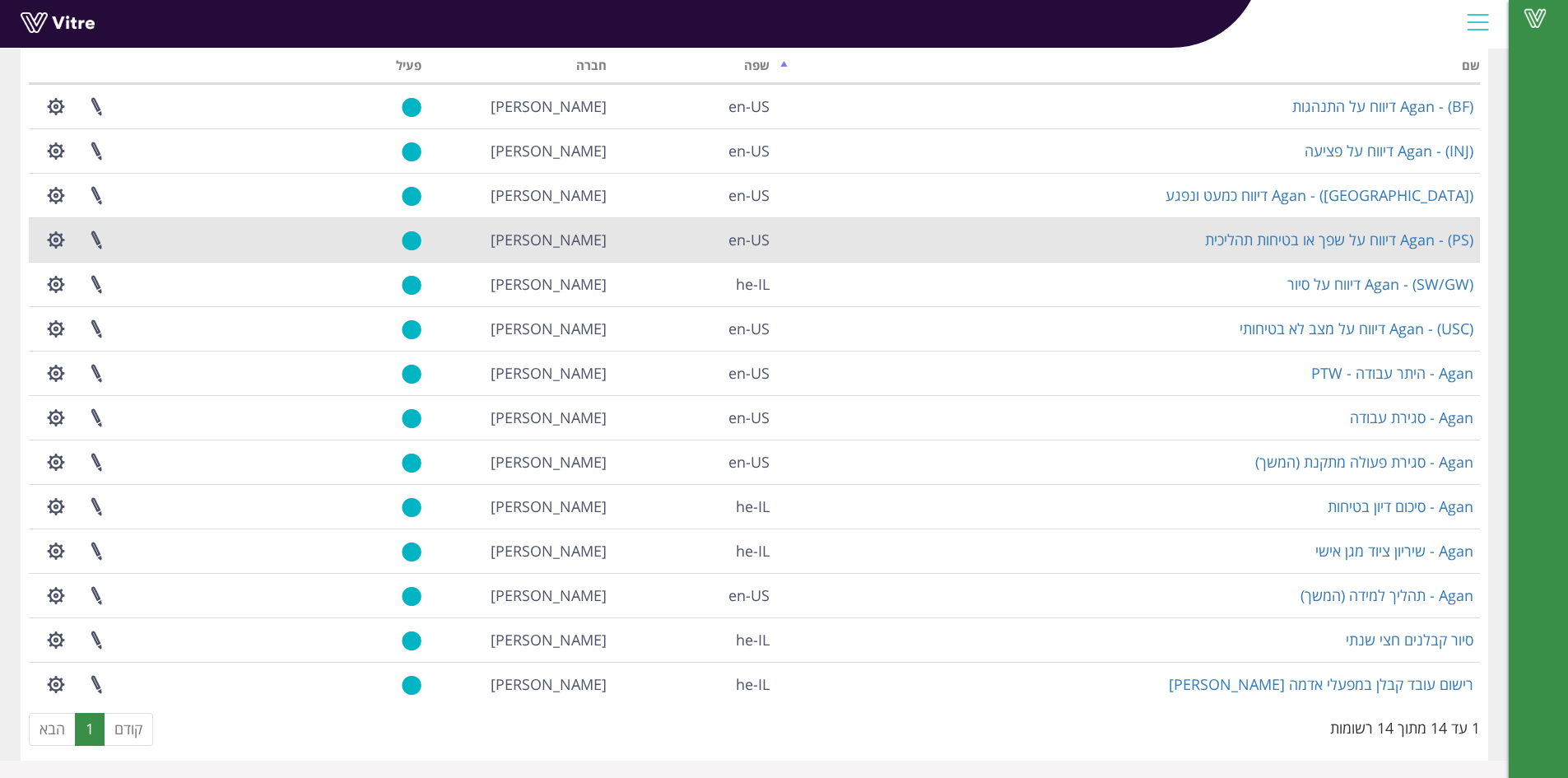
scroll to position [126, 0]
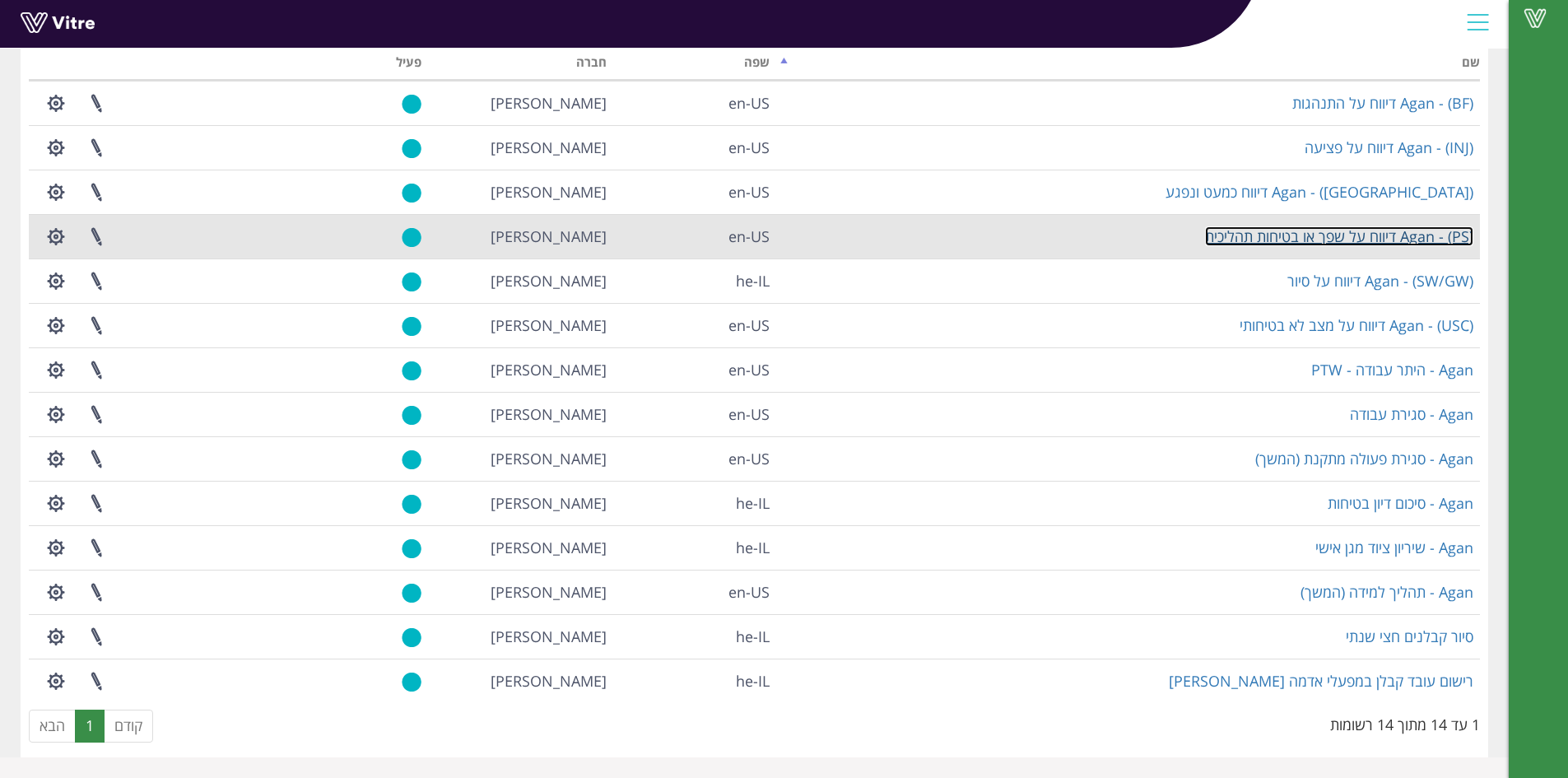
click at [1354, 236] on link "Agan - (PS) דיווח על שפך או בטיחות תהליכית" at bounding box center [1338, 236] width 268 height 20
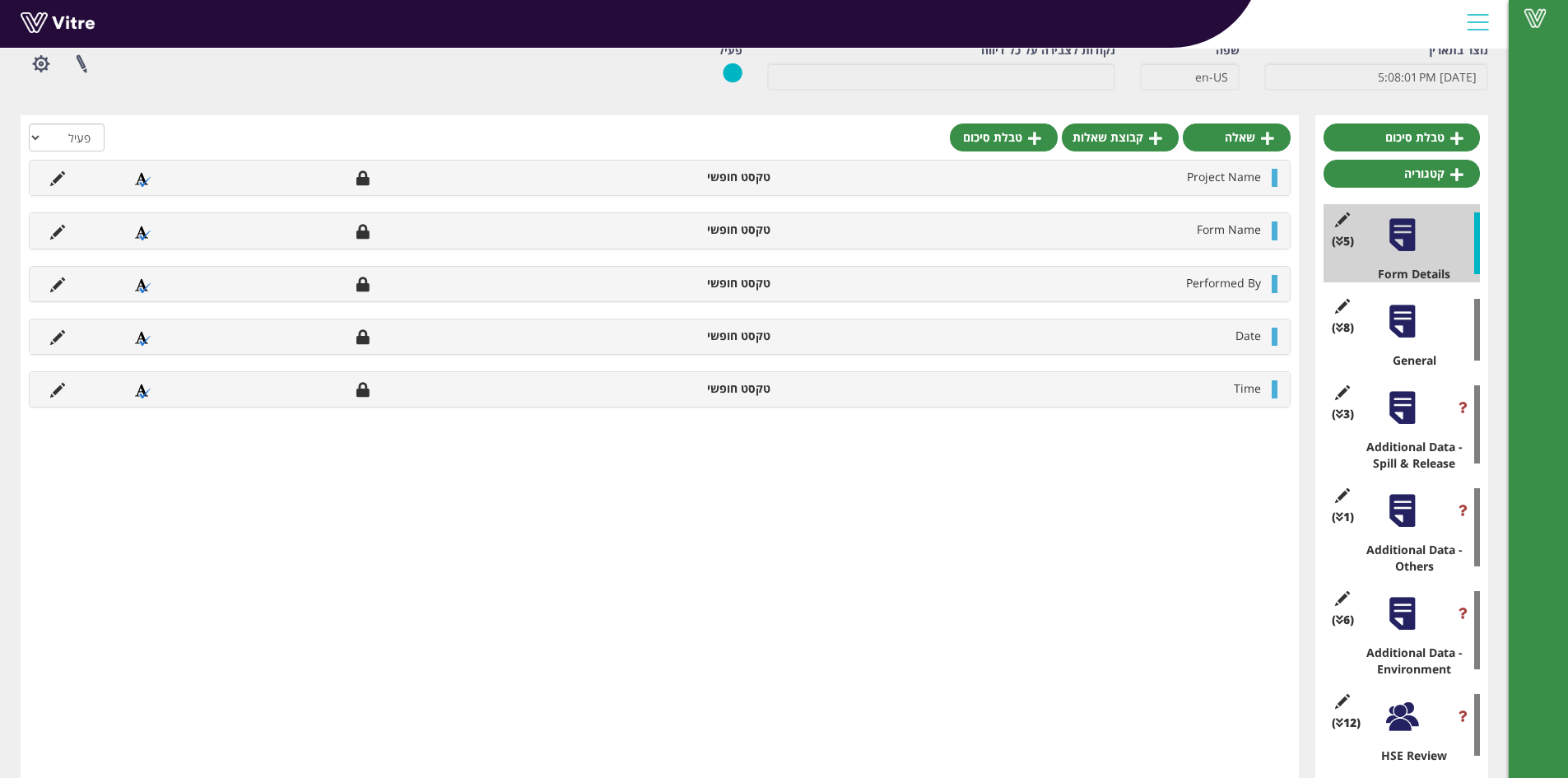
scroll to position [247, 0]
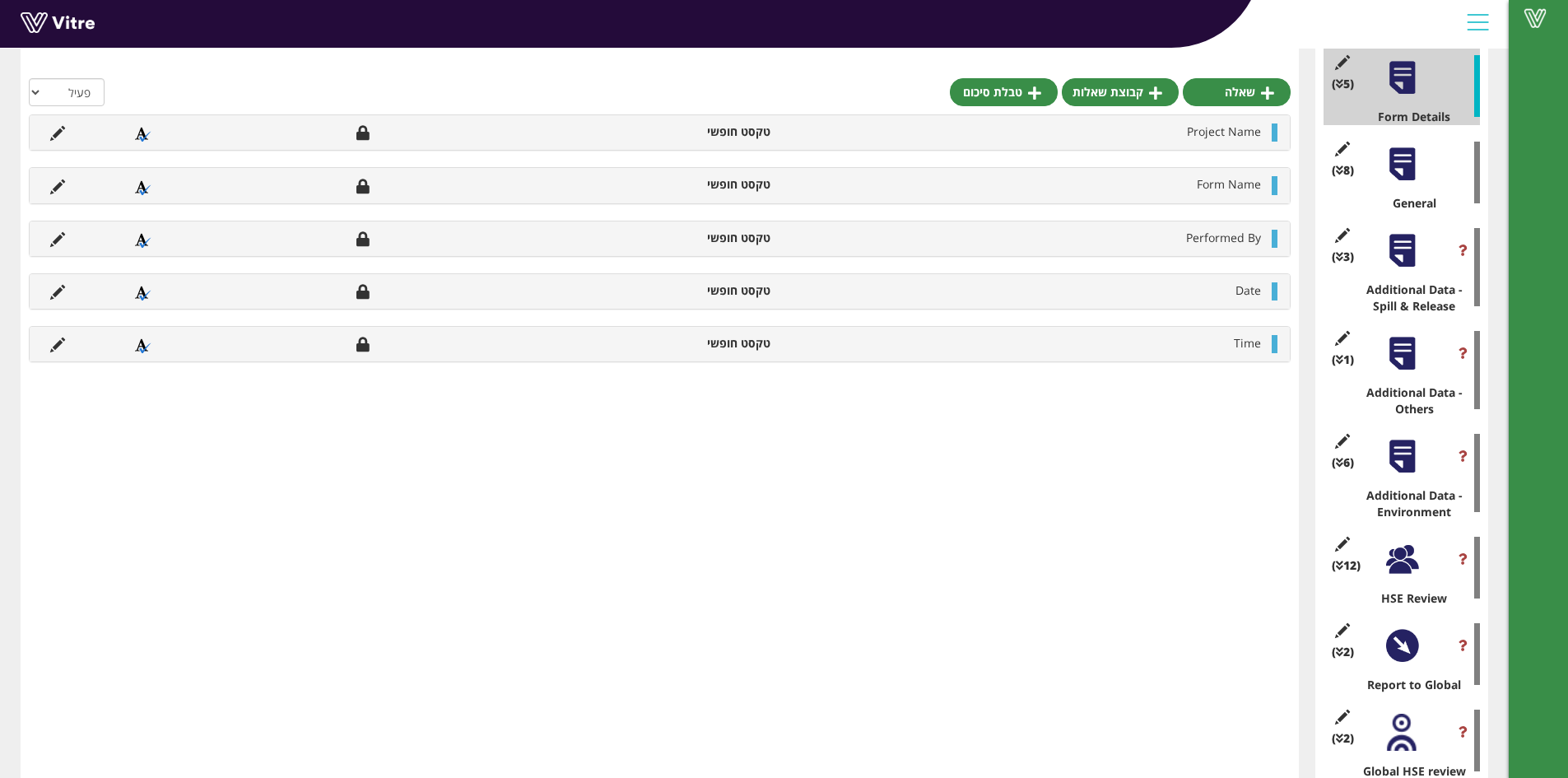
click at [1409, 553] on div at bounding box center [1402, 559] width 37 height 37
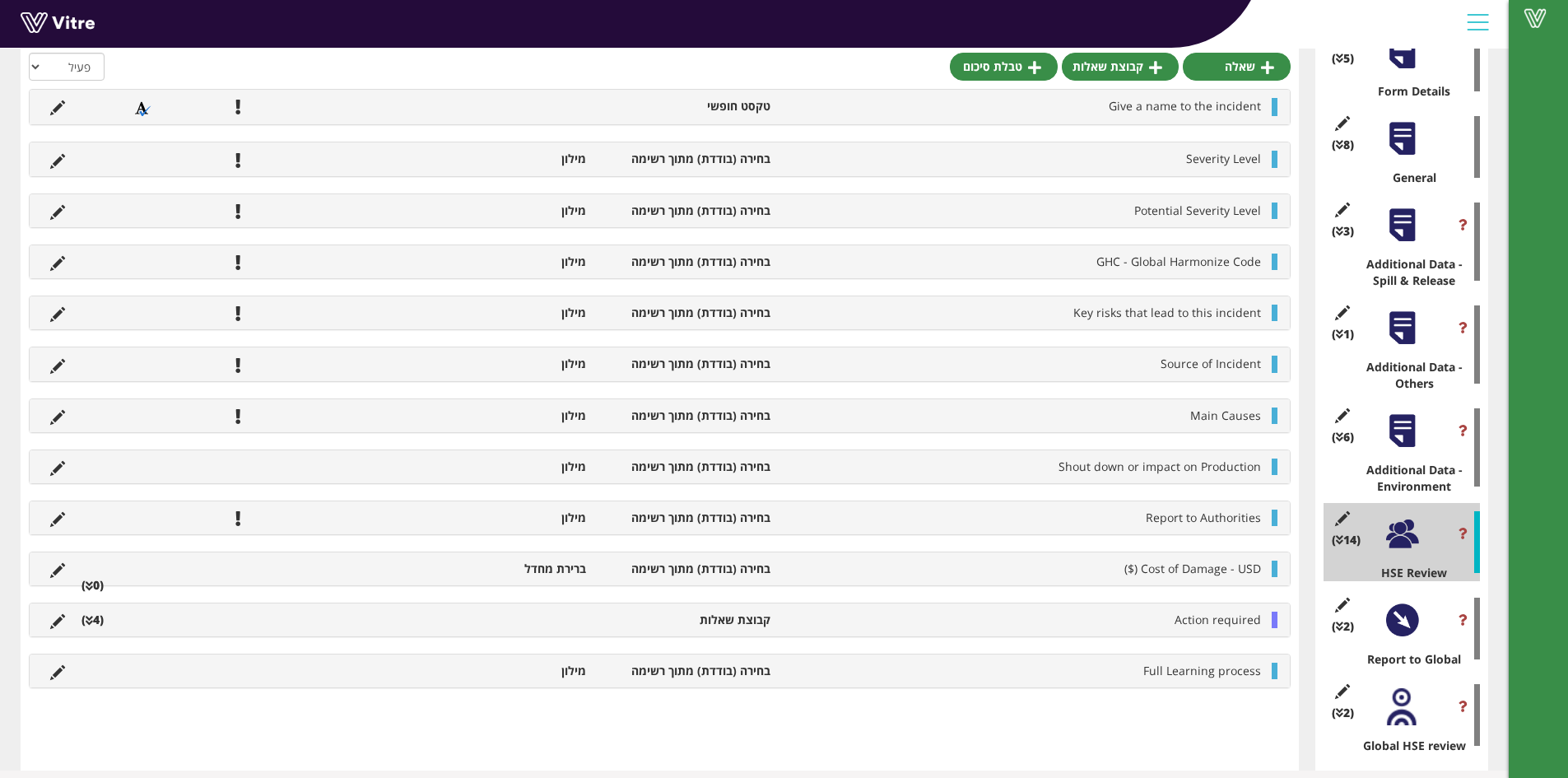
scroll to position [285, 0]
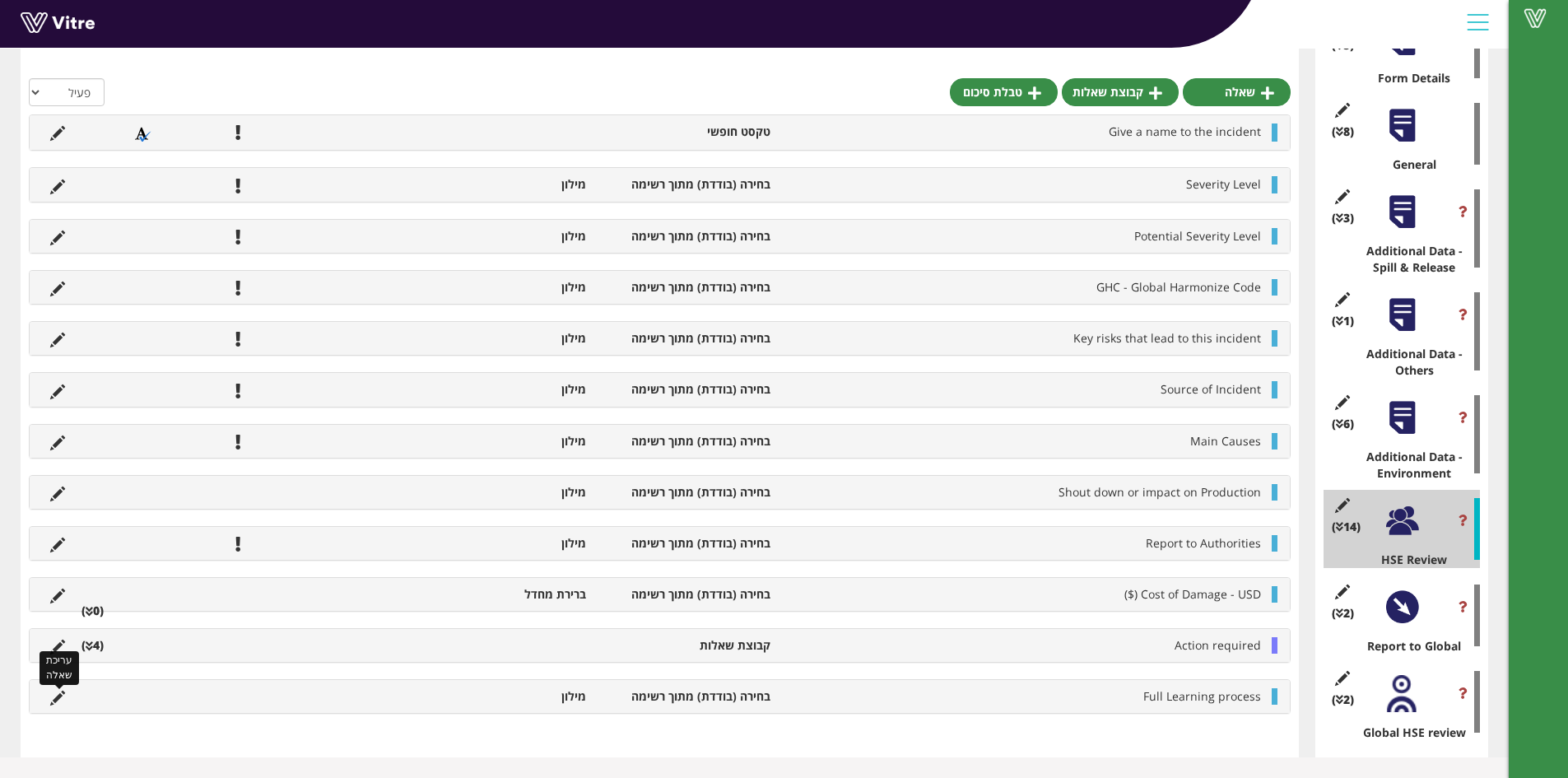
click at [55, 691] on icon at bounding box center [57, 697] width 15 height 15
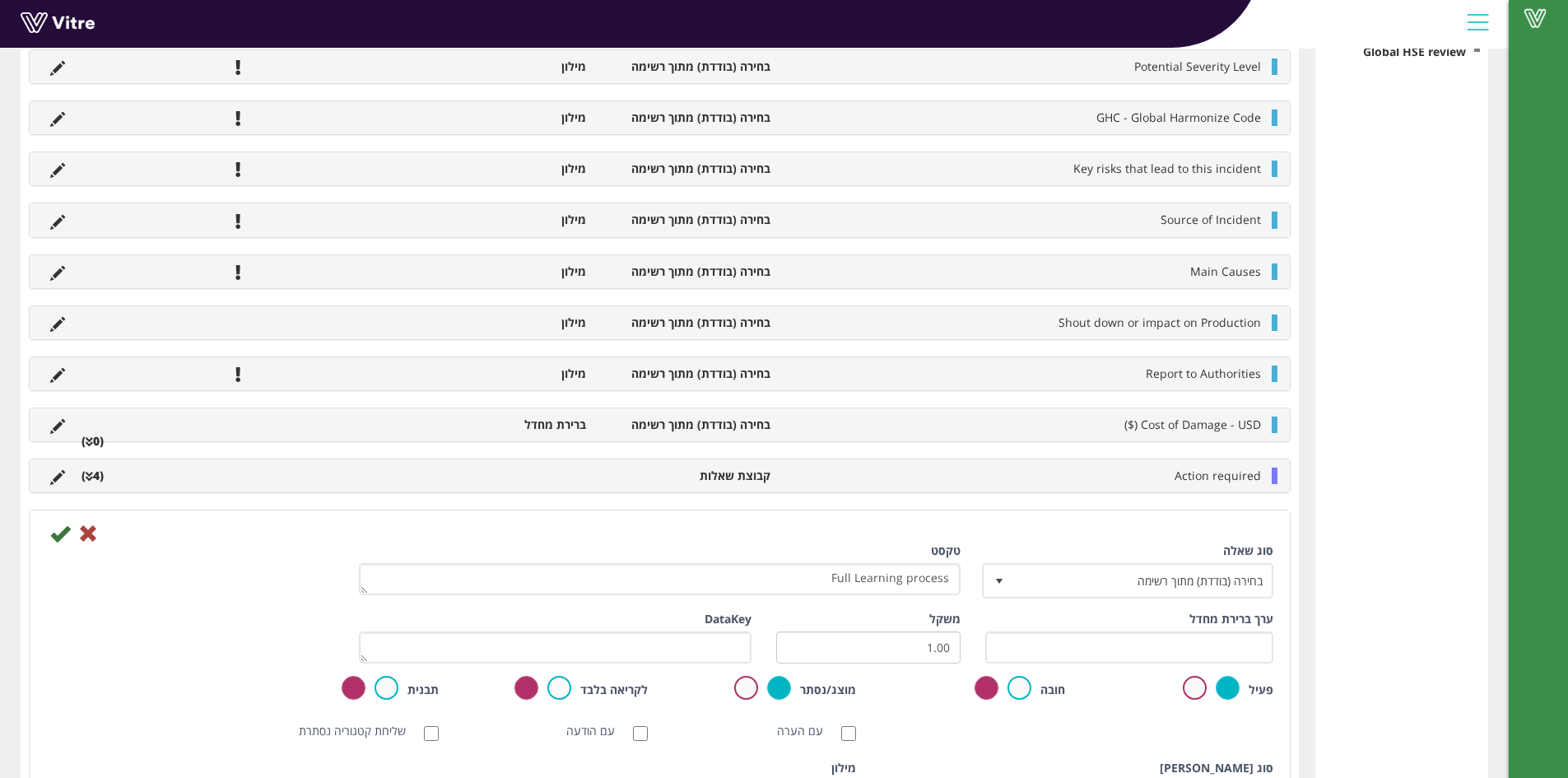
scroll to position [1026, 0]
